Goal: Find specific page/section: Find specific page/section

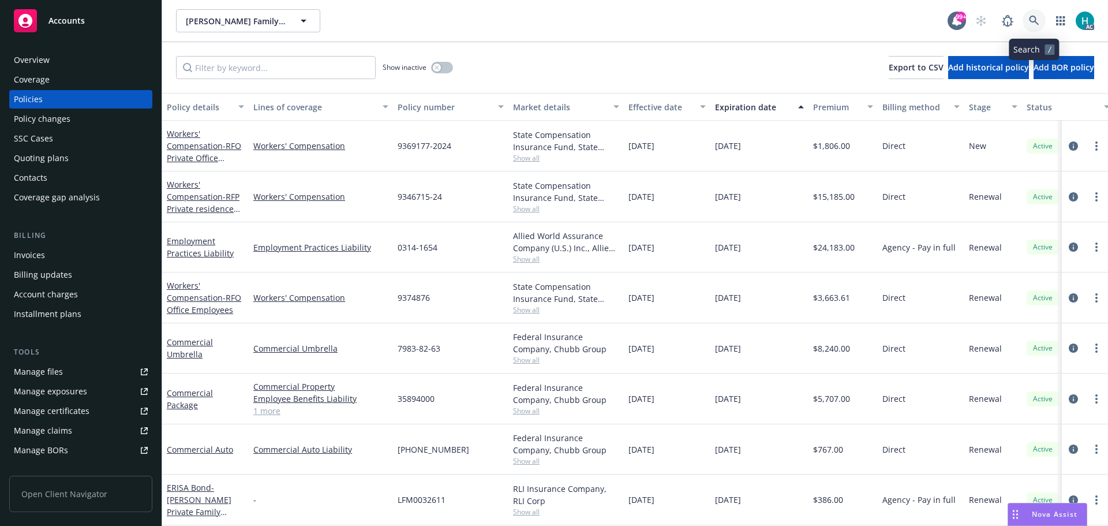
click at [1031, 17] on icon at bounding box center [1034, 21] width 10 height 10
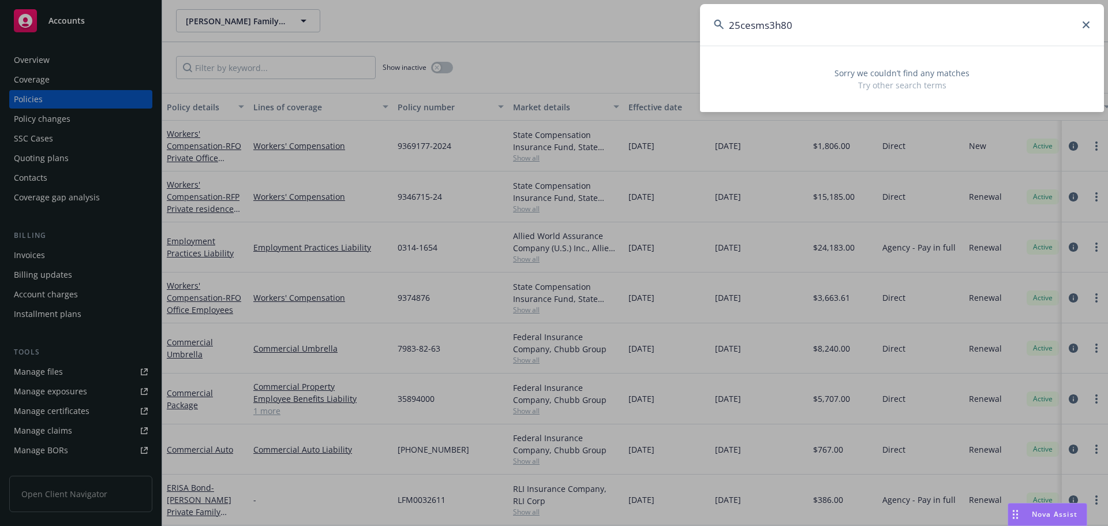
type input "25cesms3h808"
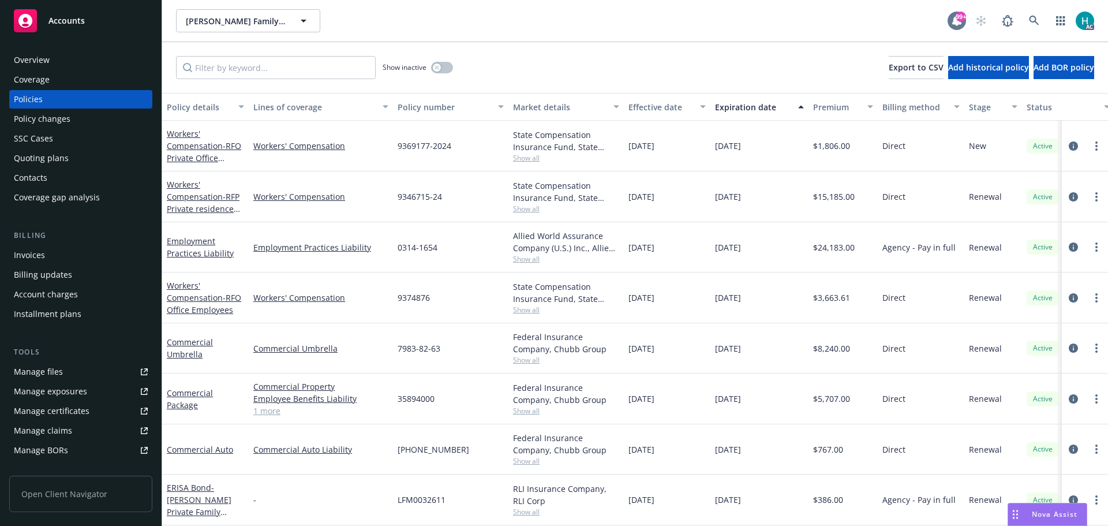
drag, startPoint x: 557, startPoint y: 35, endPoint x: 947, endPoint y: 20, distance: 390.3
click at [1025, 18] on link at bounding box center [1033, 20] width 23 height 23
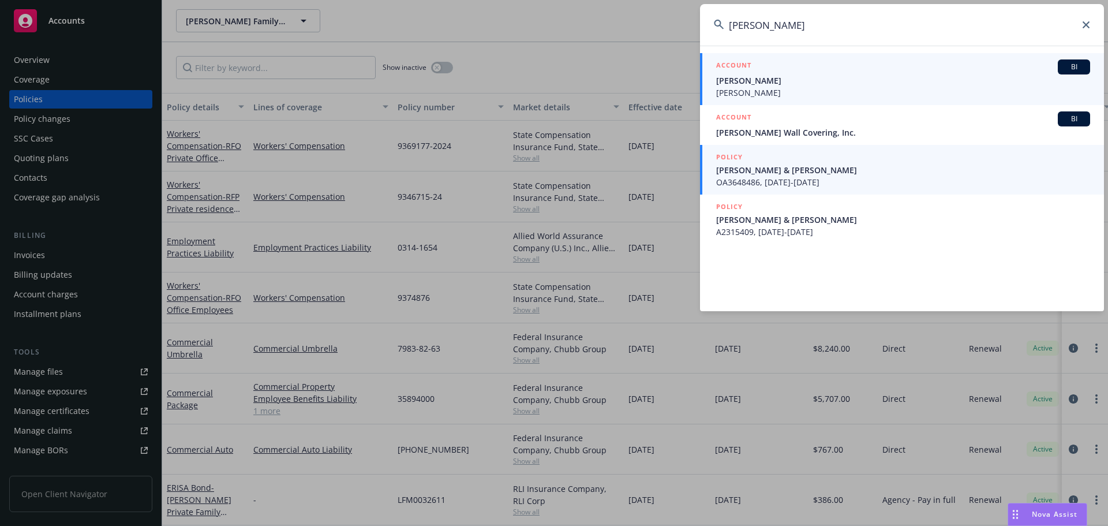
type input "[PERSON_NAME]"
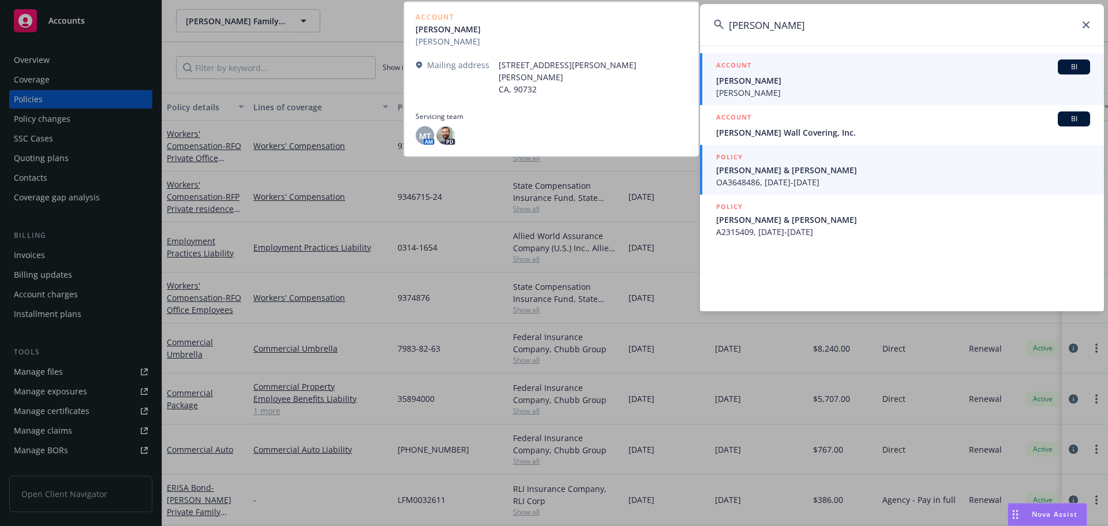
click at [846, 175] on span "[PERSON_NAME] & [PERSON_NAME]" at bounding box center [903, 170] width 374 height 12
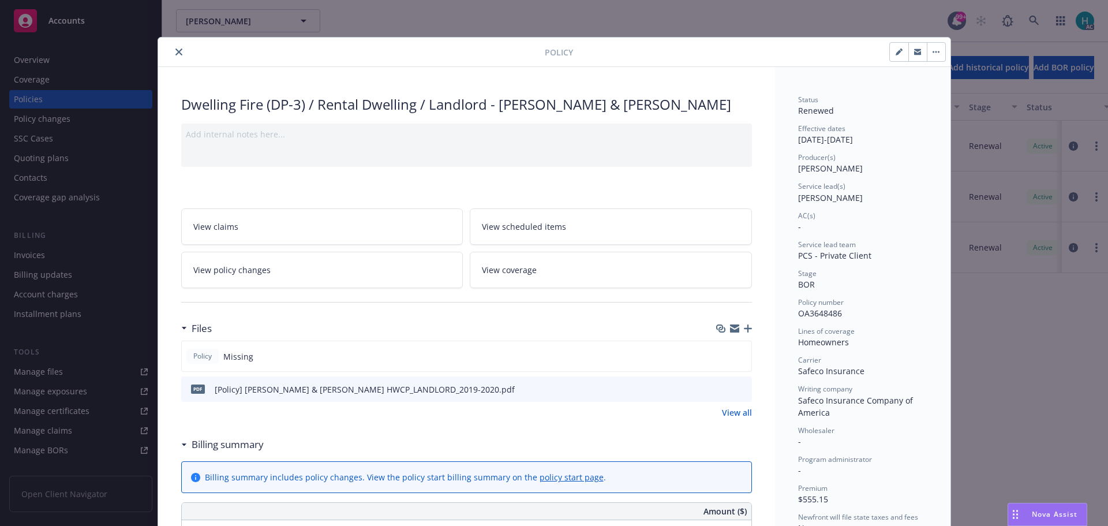
click at [181, 51] on div at bounding box center [354, 52] width 382 height 14
click at [173, 47] on button "close" at bounding box center [179, 52] width 14 height 14
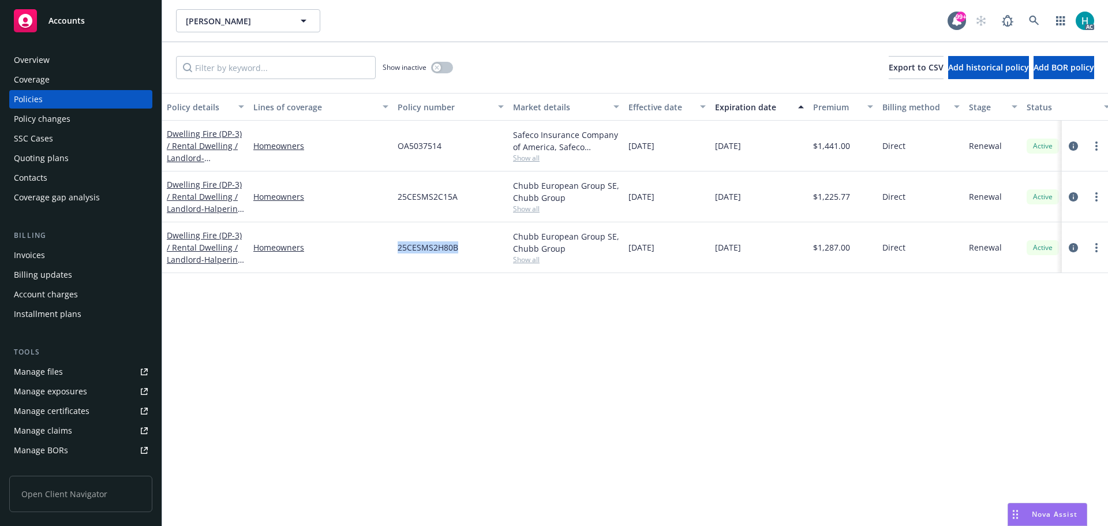
drag, startPoint x: 458, startPoint y: 250, endPoint x: 391, endPoint y: 249, distance: 66.9
click at [391, 249] on div "Dwelling Fire (DP-3) / Rental Dwelling / Landlord - Halperin Landlord [STREET_A…" at bounding box center [719, 247] width 1114 height 51
copy div "25CESMS2H80B"
click at [1035, 16] on icon at bounding box center [1034, 21] width 10 height 10
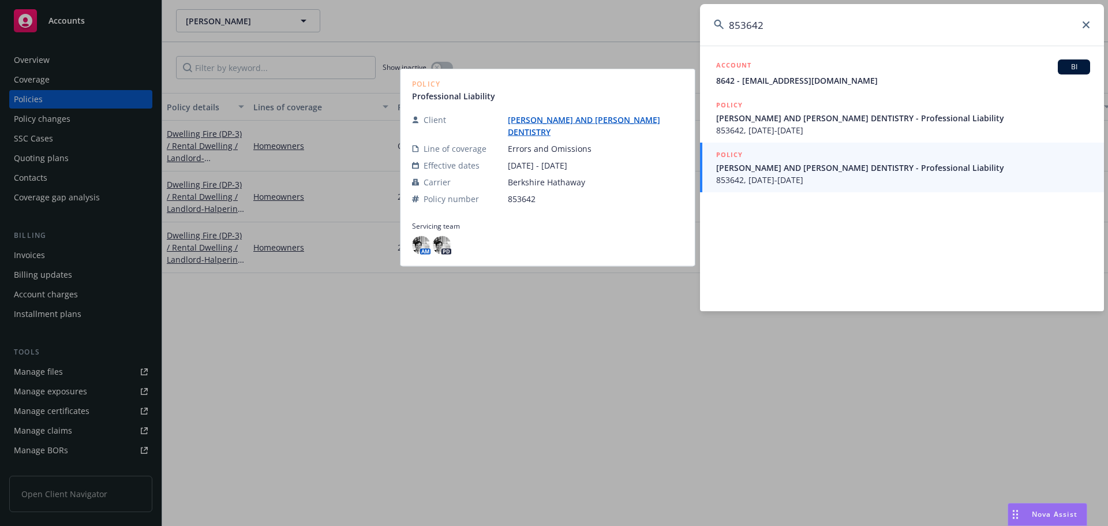
type input "853642"
click at [843, 159] on div "POLICY" at bounding box center [903, 155] width 374 height 13
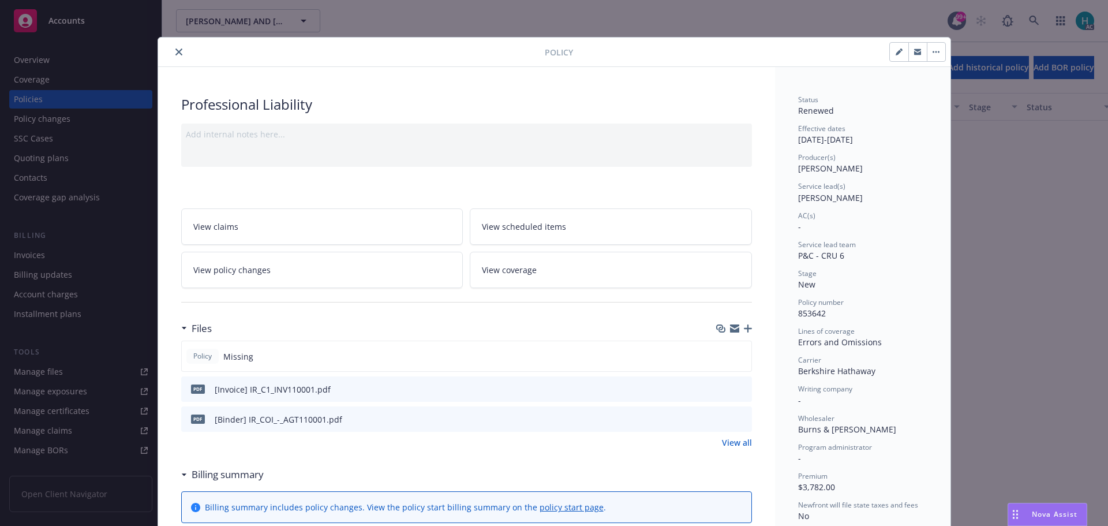
click at [179, 54] on button "close" at bounding box center [179, 52] width 14 height 14
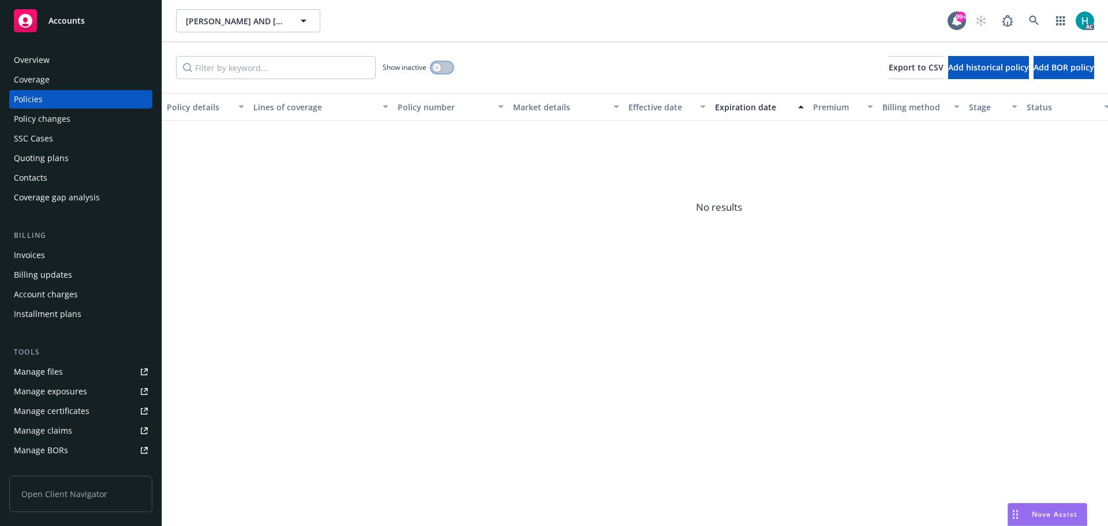
click at [438, 68] on icon "button" at bounding box center [436, 67] width 5 height 5
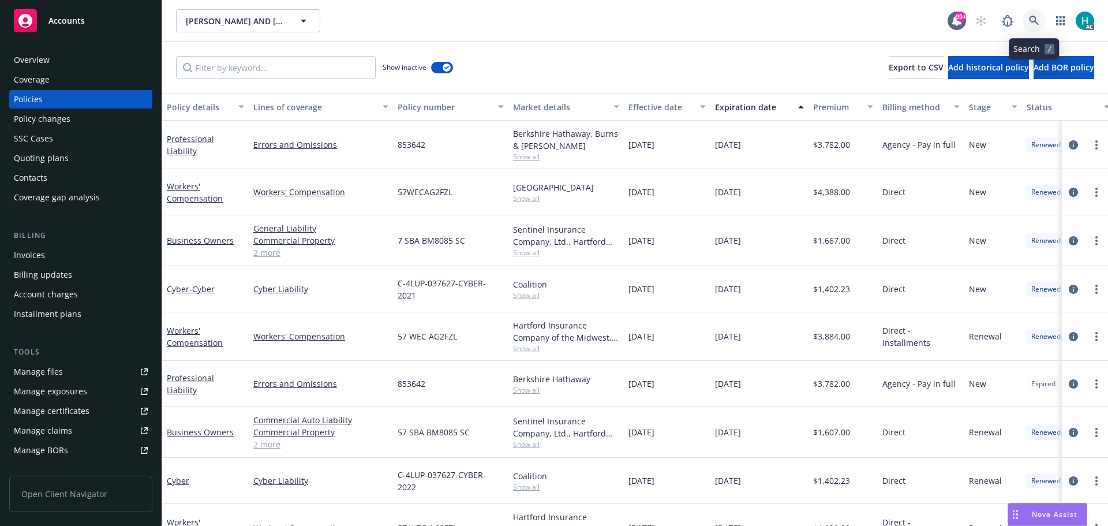
click at [1034, 13] on link at bounding box center [1033, 20] width 23 height 23
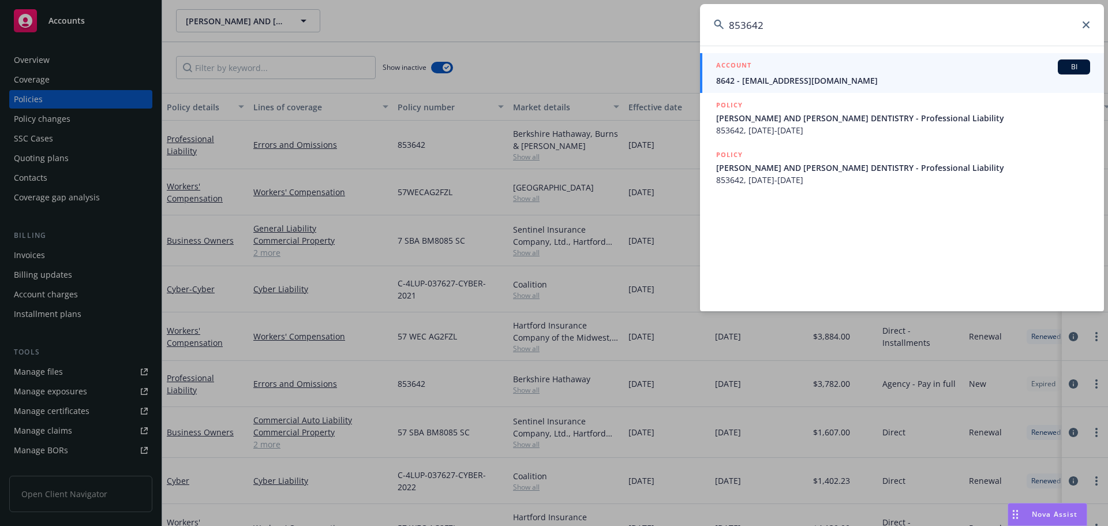
type input "853642"
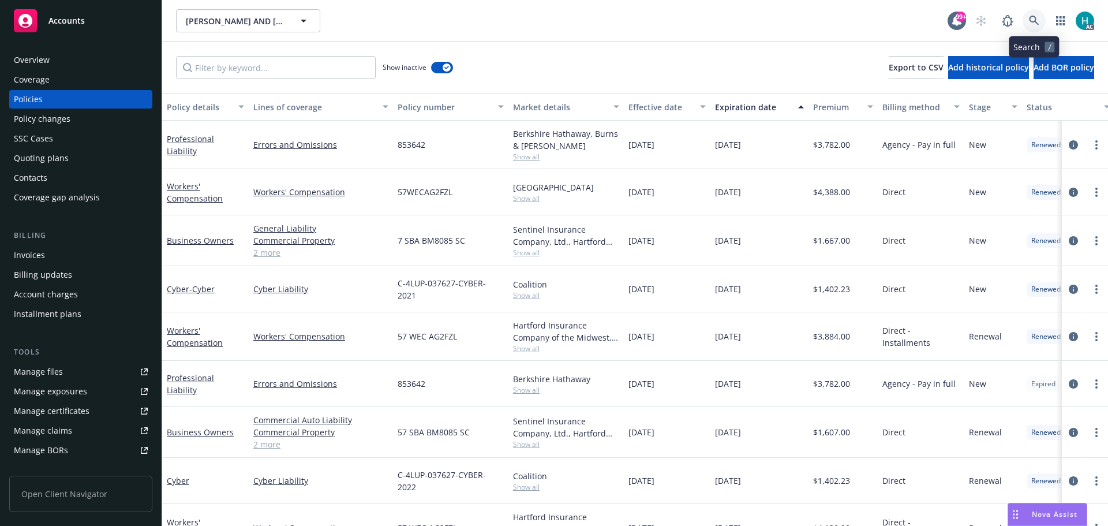
click at [1034, 18] on icon at bounding box center [1034, 21] width 10 height 10
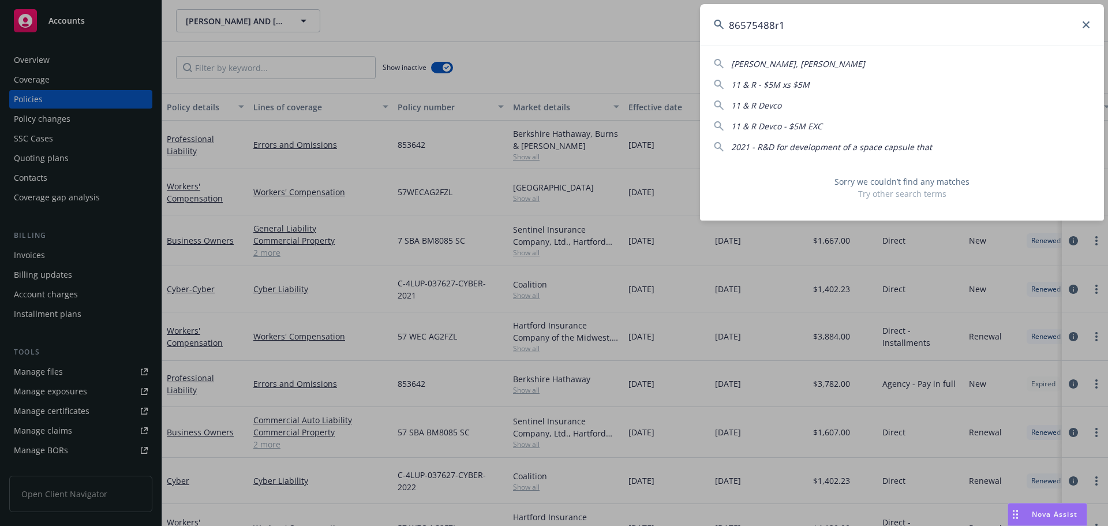
type input "86575488r1"
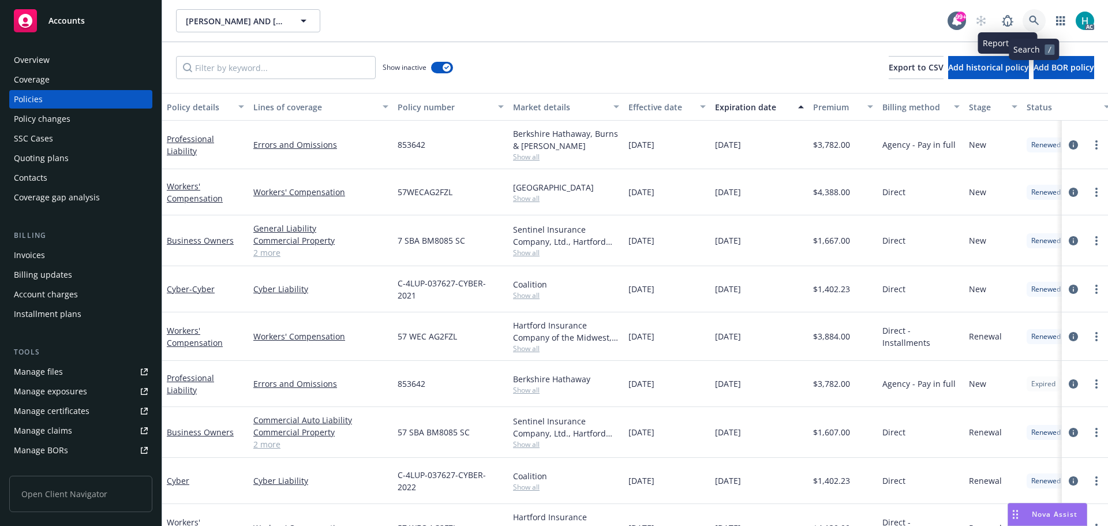
click at [1034, 25] on icon at bounding box center [1034, 21] width 10 height 10
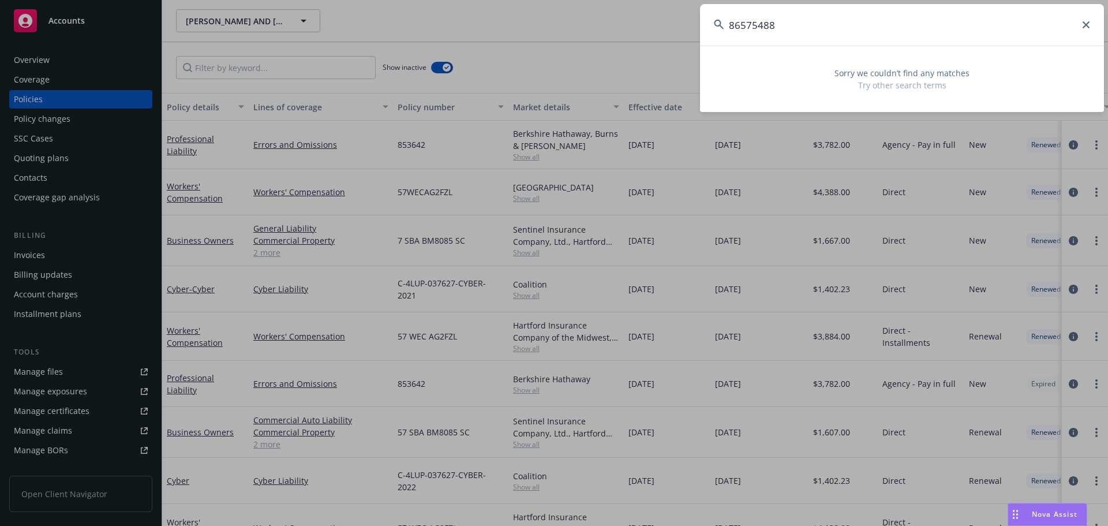
type input "86575488"
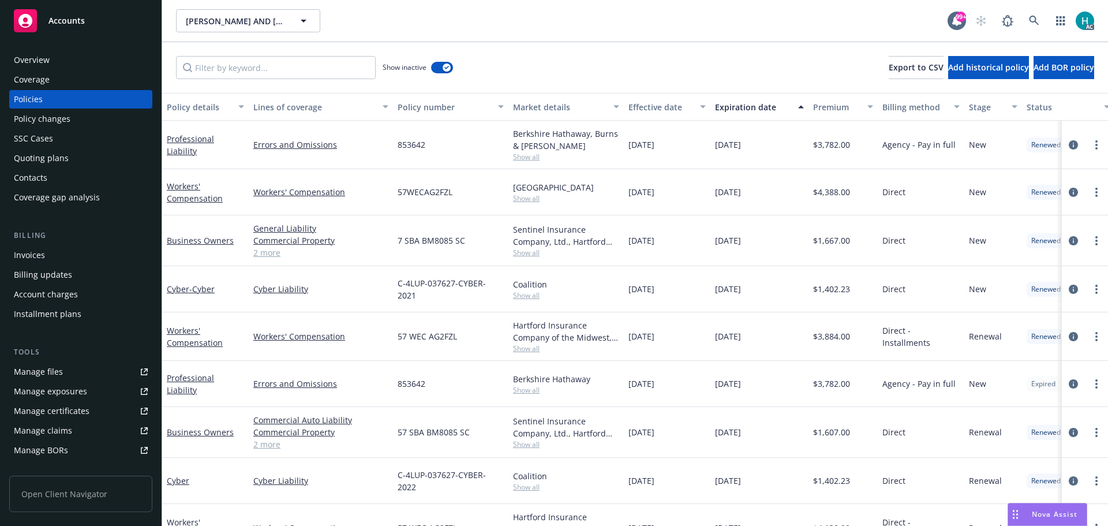
drag, startPoint x: 672, startPoint y: 38, endPoint x: 685, endPoint y: 38, distance: 13.3
click at [1034, 19] on icon at bounding box center [1034, 21] width 10 height 10
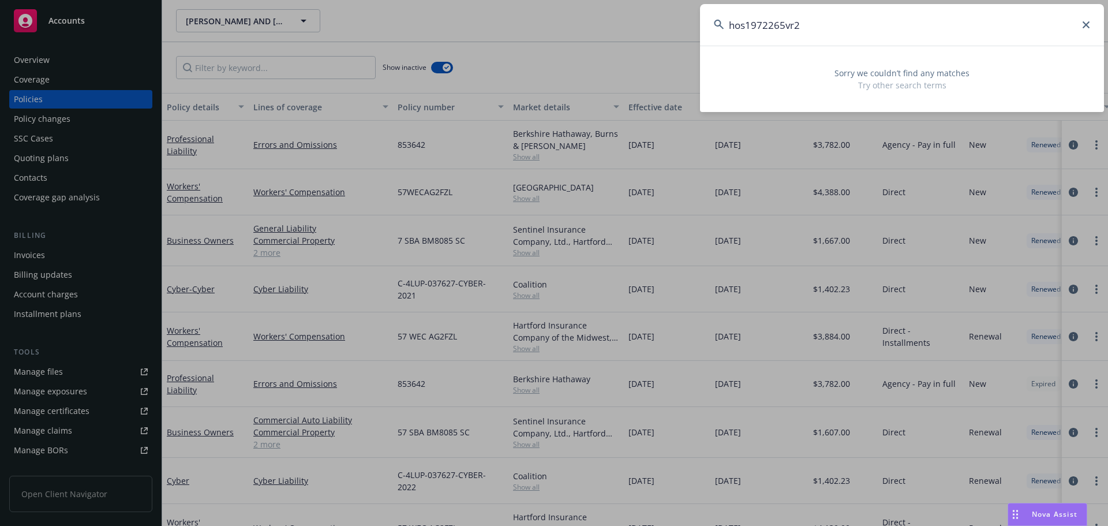
drag, startPoint x: 869, startPoint y: 25, endPoint x: 719, endPoint y: 28, distance: 150.0
click at [719, 28] on div "hos1972265vr2" at bounding box center [902, 25] width 404 height 42
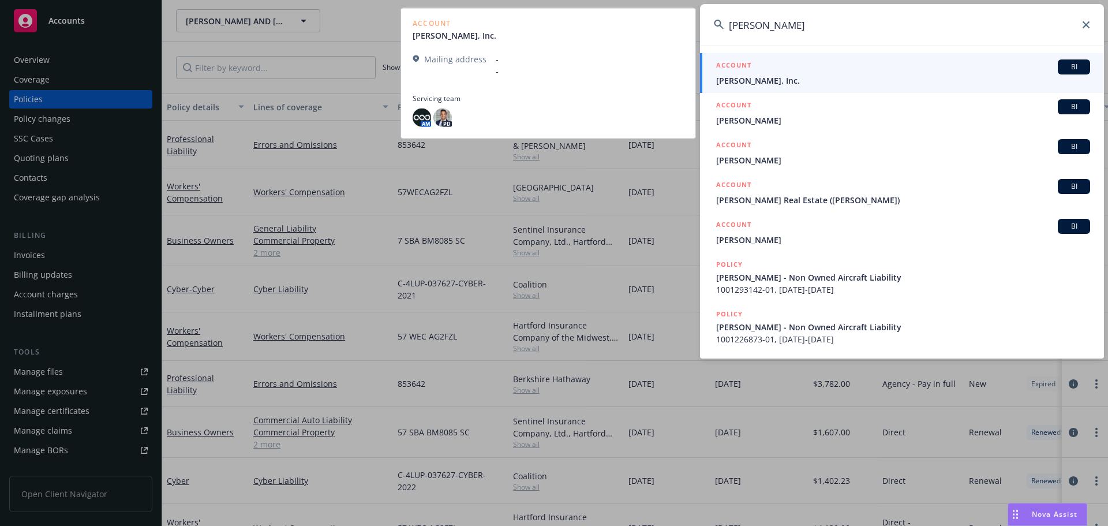
type input "[PERSON_NAME]"
click at [755, 83] on span "[PERSON_NAME], Inc." at bounding box center [903, 80] width 374 height 12
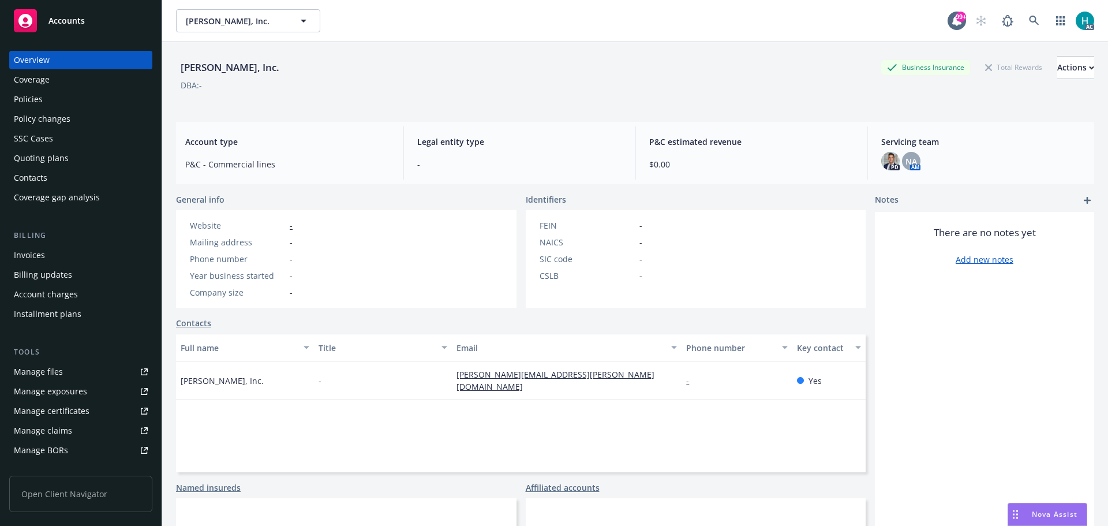
click at [54, 98] on div "Policies" at bounding box center [81, 99] width 134 height 18
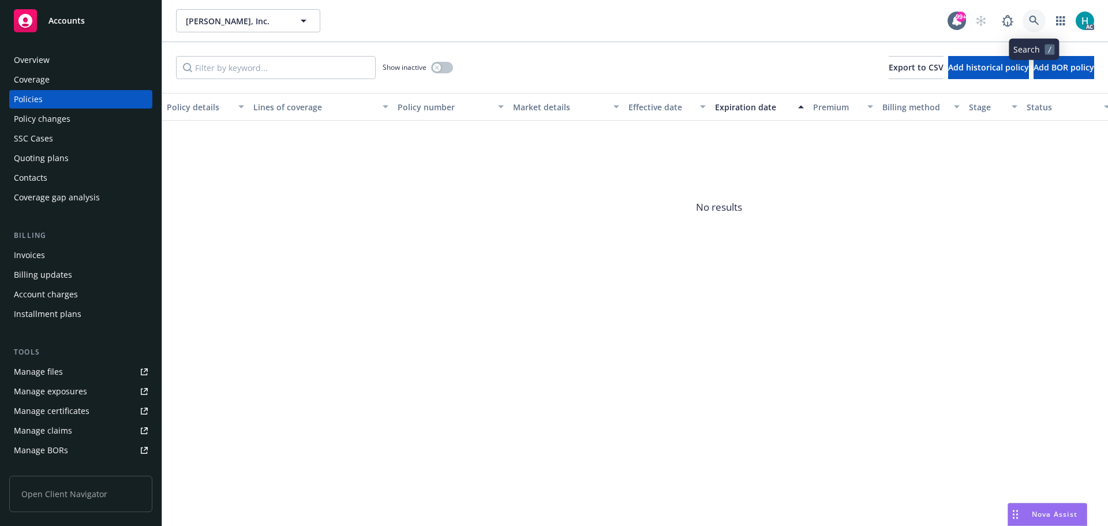
click at [1036, 23] on icon at bounding box center [1034, 21] width 10 height 10
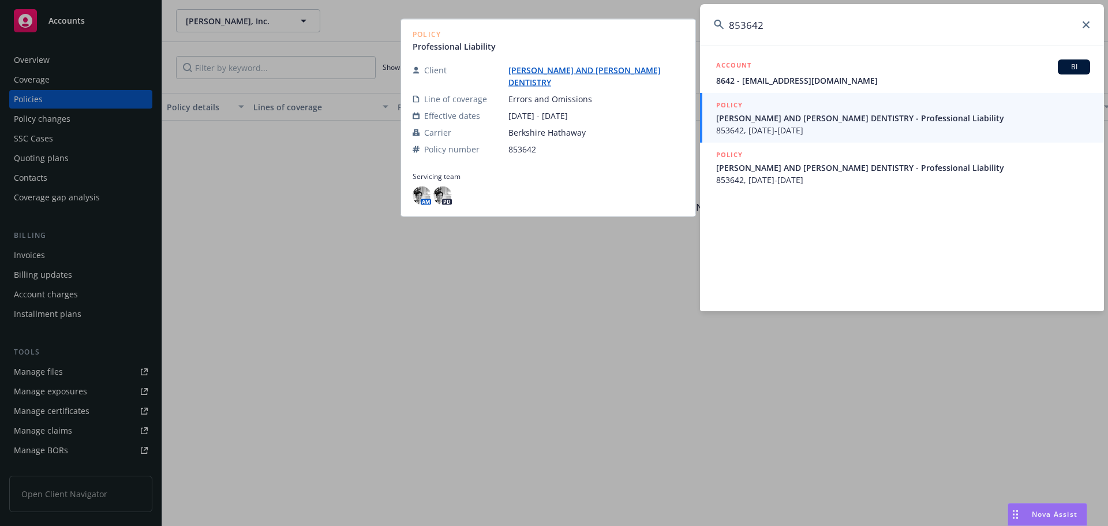
type input "853642"
click at [779, 130] on span "853642, [DATE]-[DATE]" at bounding box center [903, 130] width 374 height 12
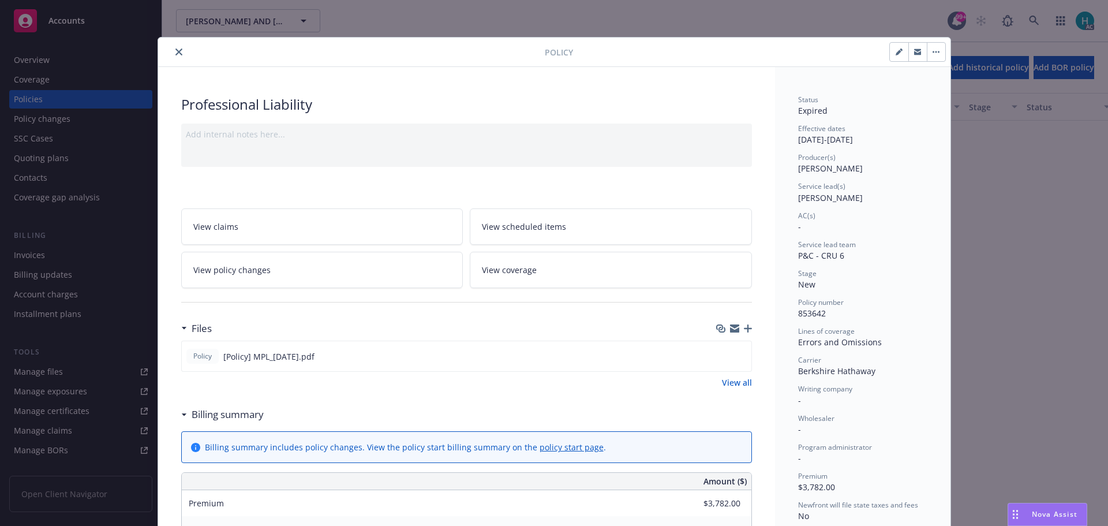
click at [175, 47] on button "close" at bounding box center [179, 52] width 14 height 14
